Goal: Information Seeking & Learning: Learn about a topic

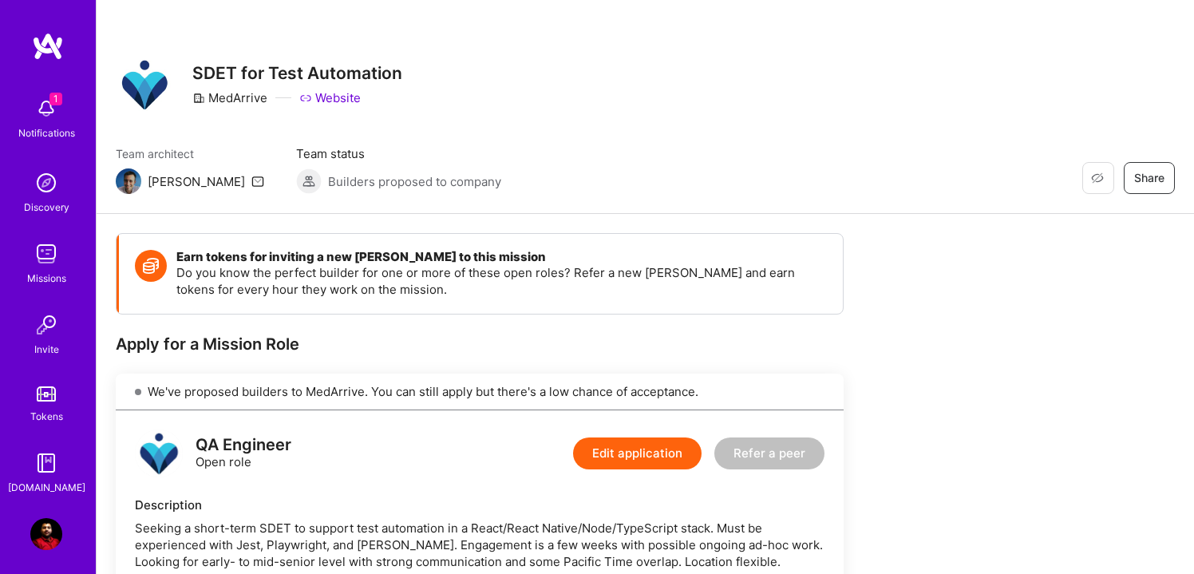
click at [130, 183] on img at bounding box center [129, 181] width 26 height 26
click at [251, 180] on icon at bounding box center [257, 181] width 13 height 13
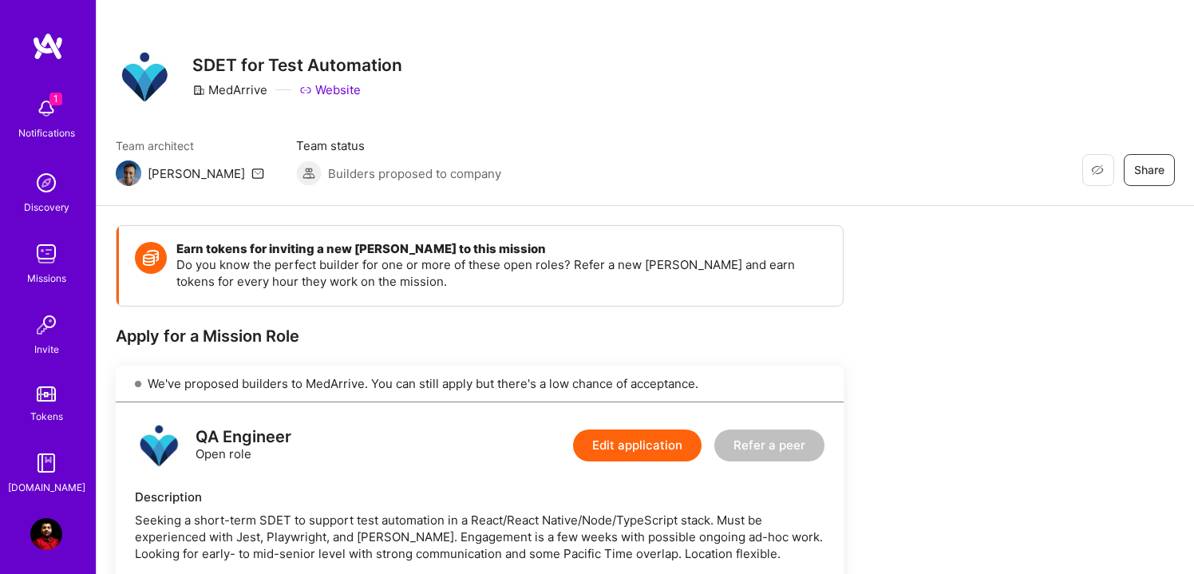
scroll to position [10, 0]
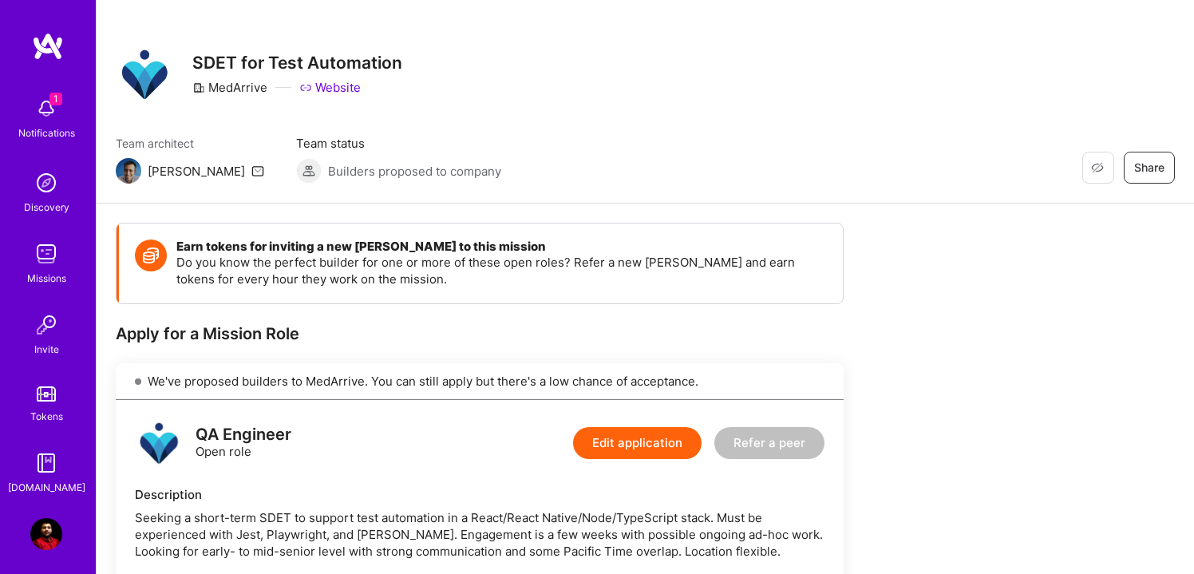
click at [296, 174] on img at bounding box center [309, 171] width 26 height 26
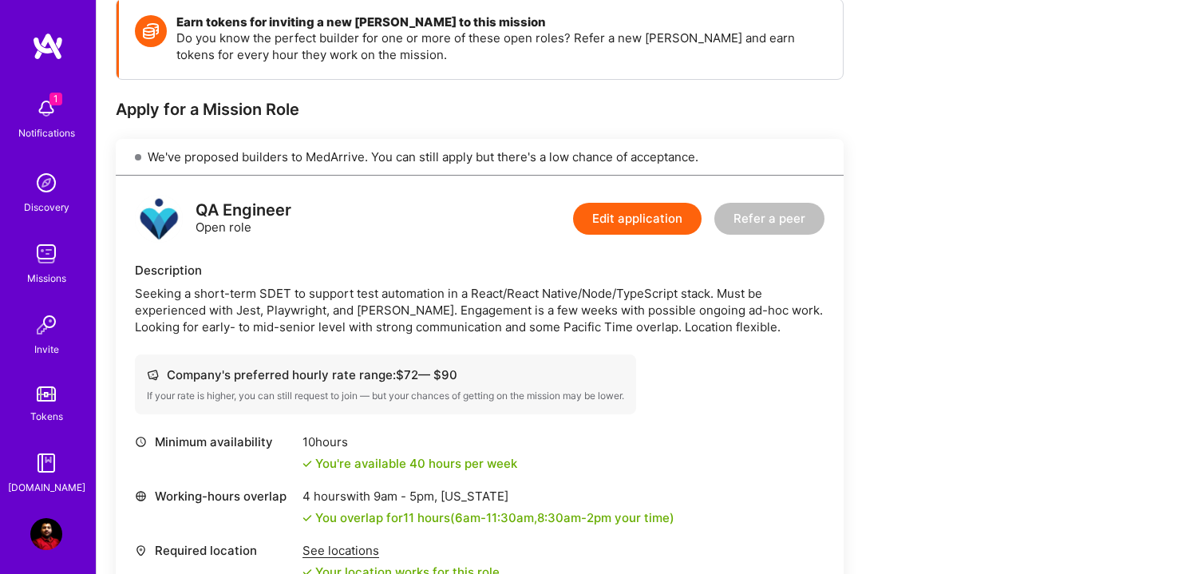
scroll to position [184, 0]
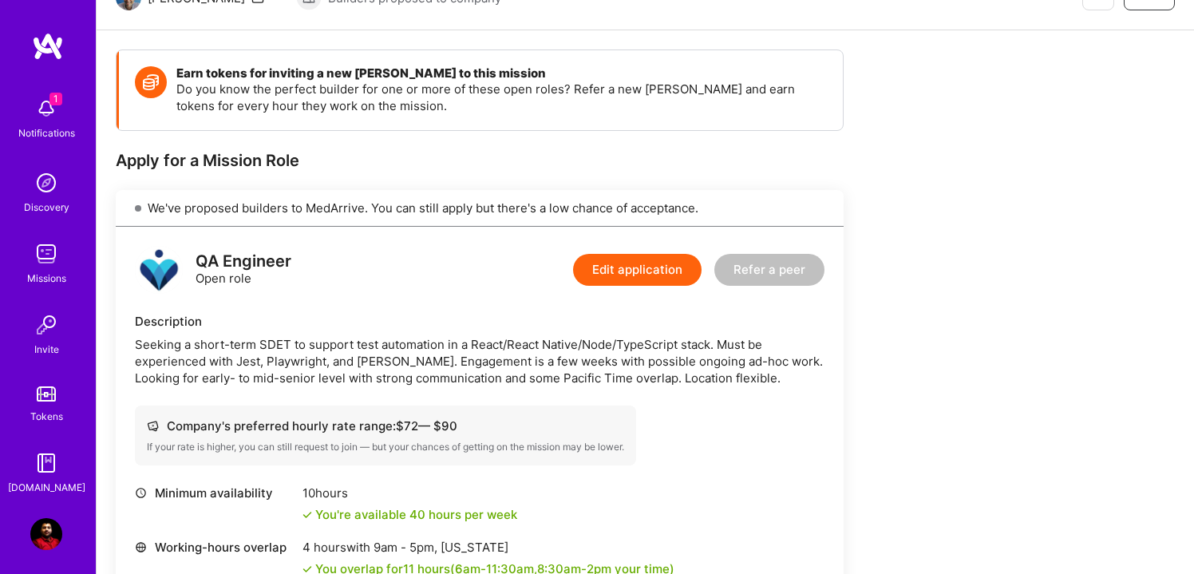
click at [42, 113] on img at bounding box center [46, 109] width 32 height 32
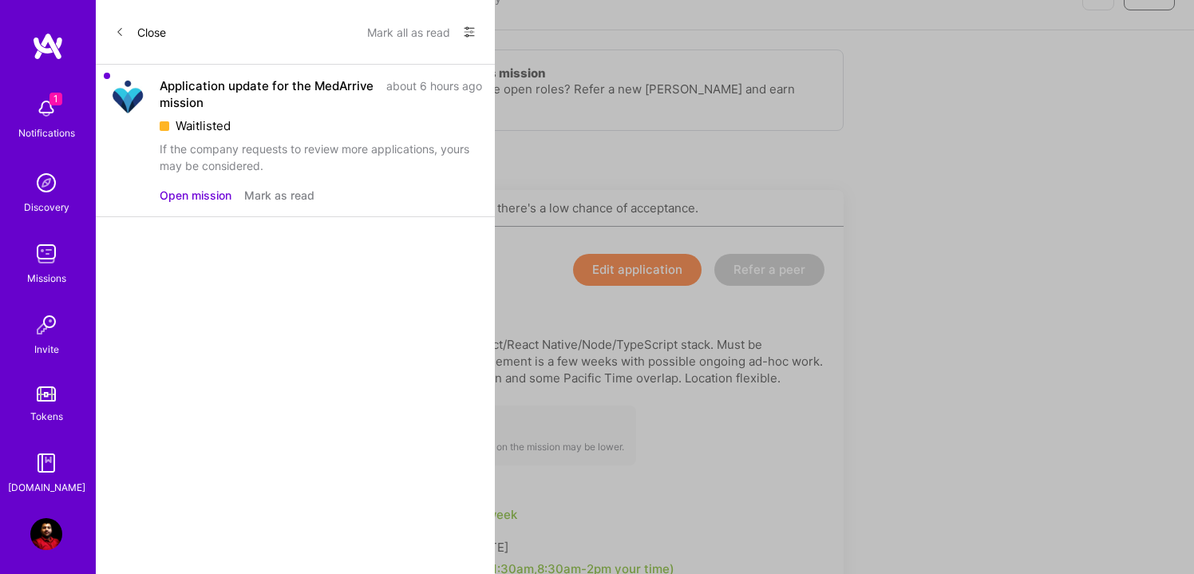
click at [188, 201] on button "Open mission" at bounding box center [196, 195] width 72 height 17
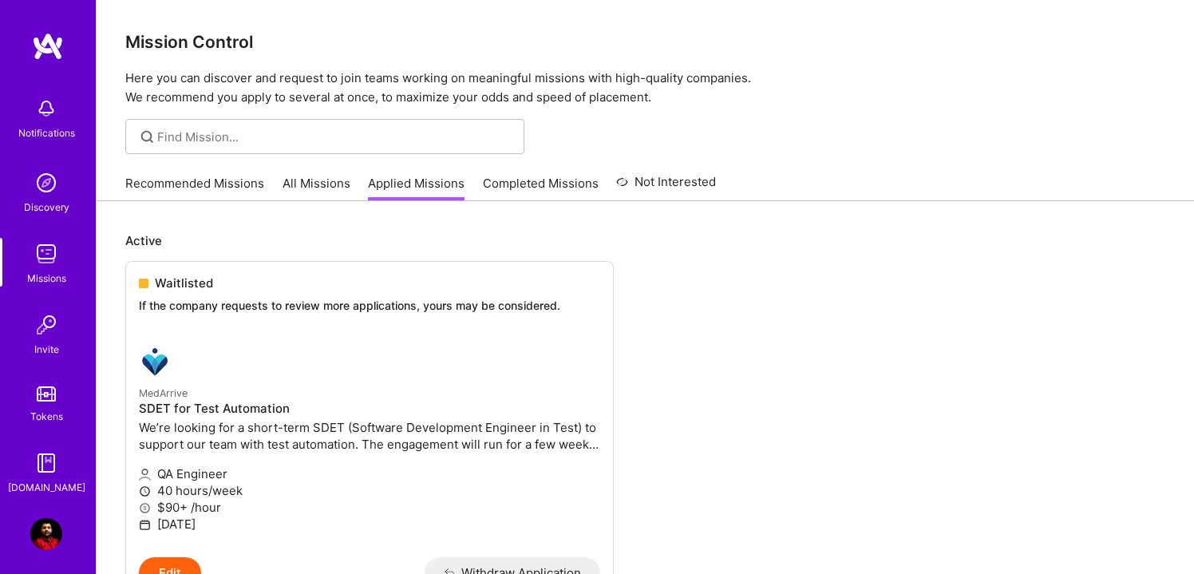
click at [219, 184] on link "Recommended Missions" at bounding box center [194, 188] width 139 height 26
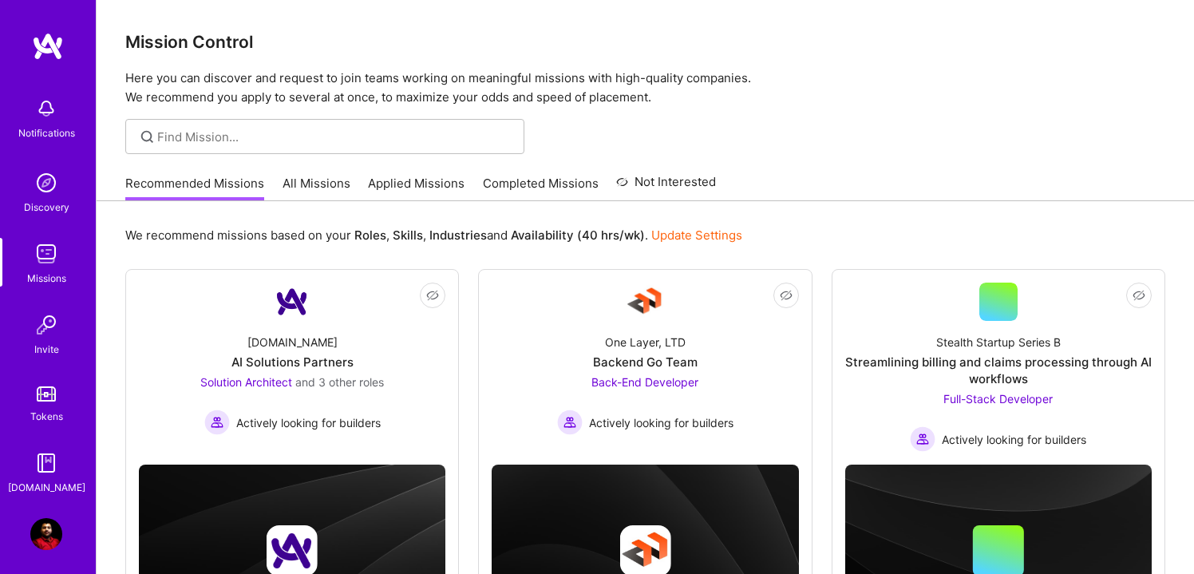
click at [314, 181] on link "All Missions" at bounding box center [316, 188] width 68 height 26
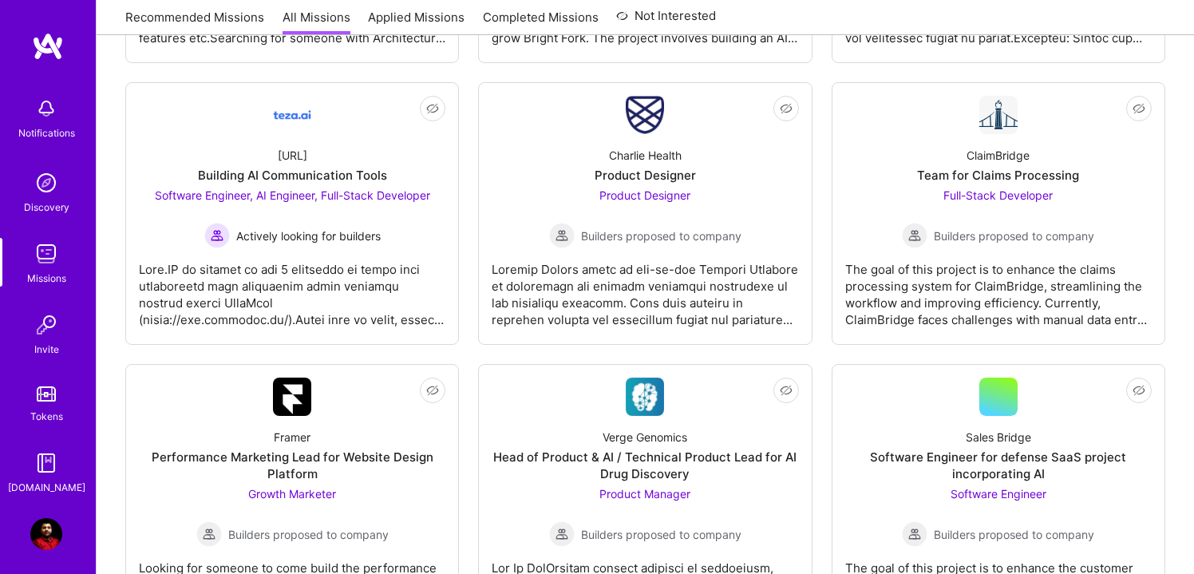
scroll to position [2272, 0]
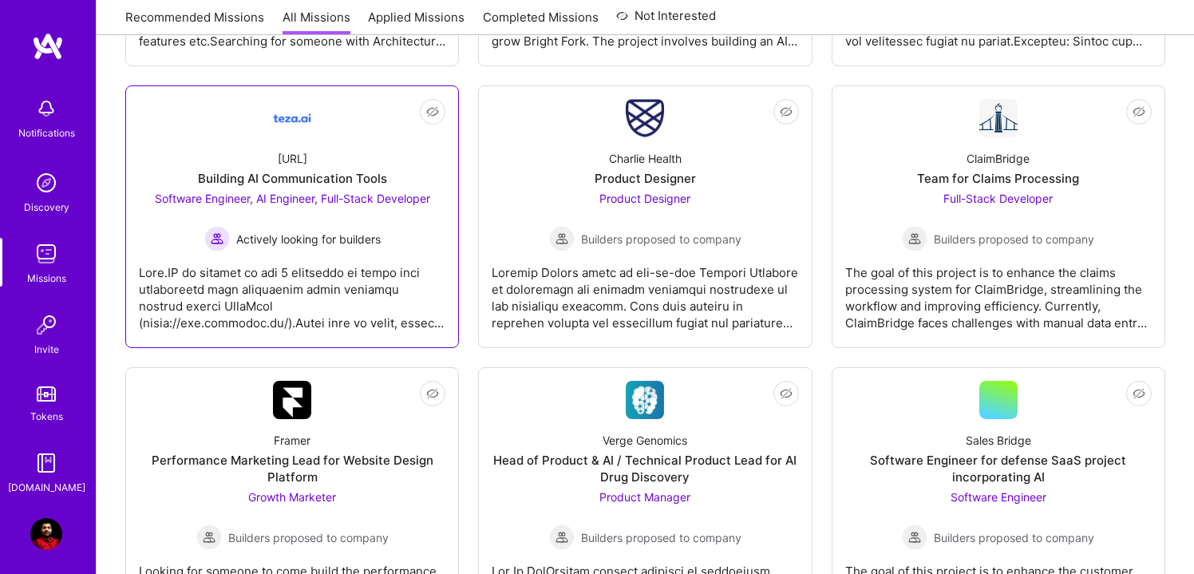
click at [299, 160] on div "[URL]" at bounding box center [293, 158] width 30 height 17
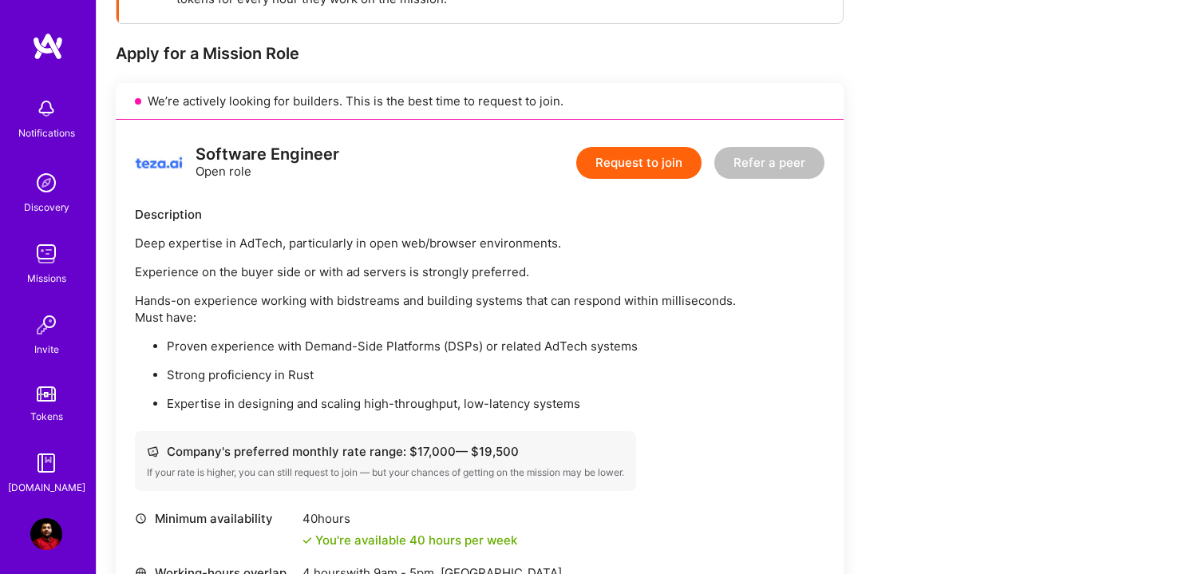
scroll to position [330, 0]
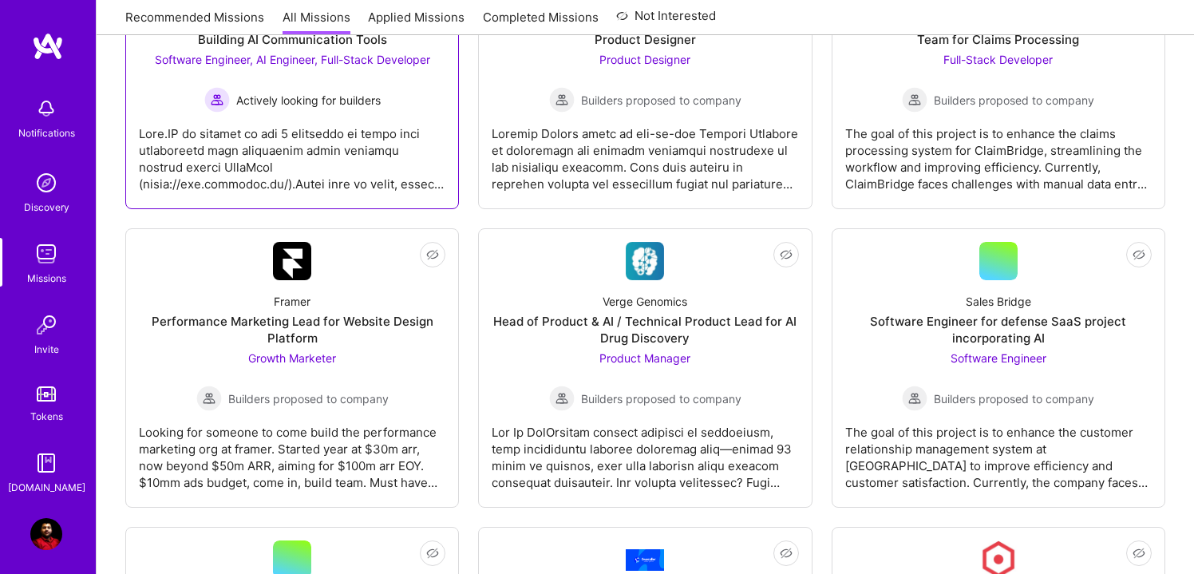
scroll to position [2420, 0]
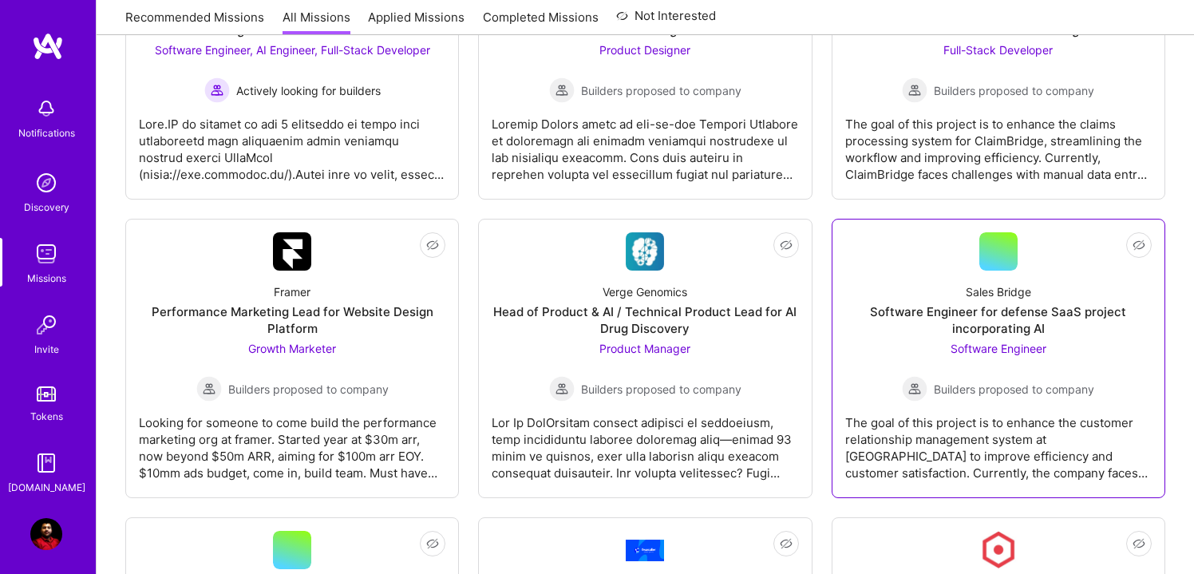
click at [1010, 243] on div at bounding box center [998, 251] width 38 height 38
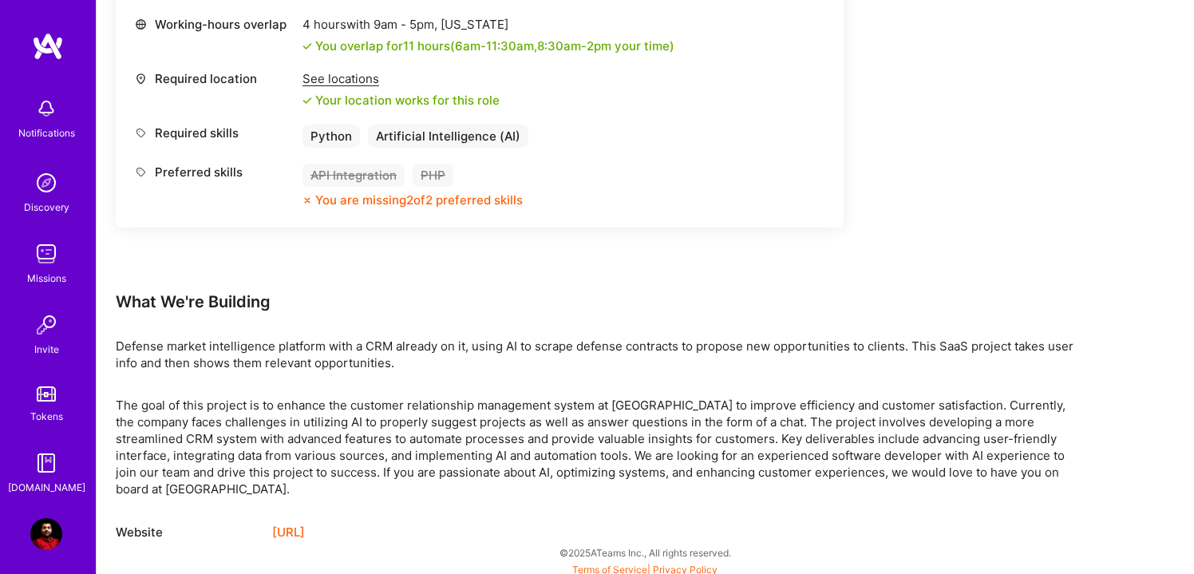
scroll to position [714, 0]
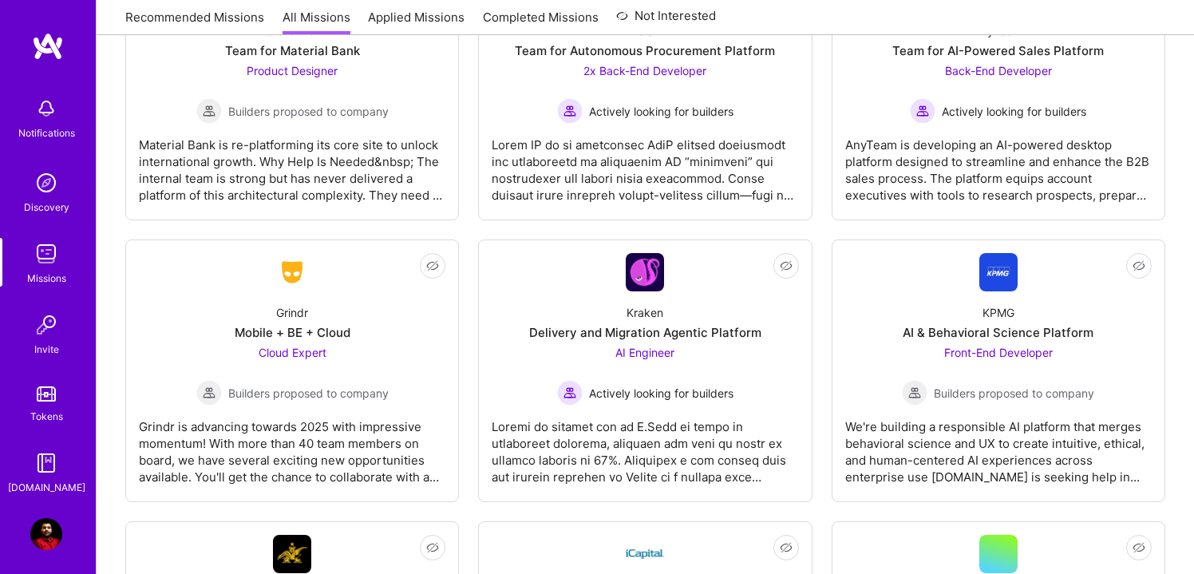
scroll to position [3841, 0]
click at [289, 277] on img at bounding box center [292, 273] width 38 height 29
